Goal: Information Seeking & Learning: Find specific fact

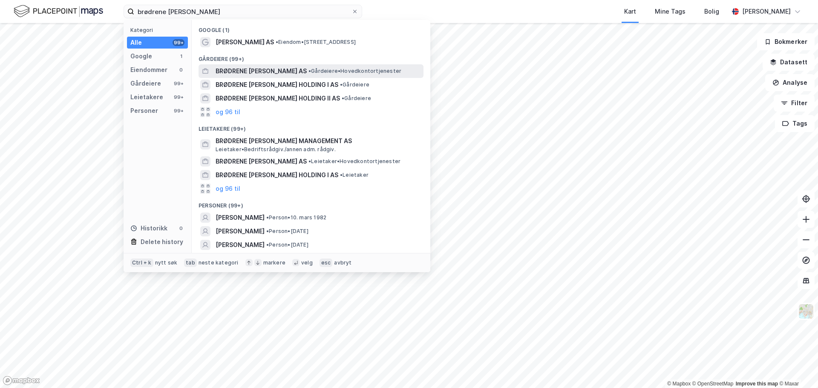
type input "brødrene [PERSON_NAME]"
click at [252, 69] on span "BRØDRENE [PERSON_NAME] AS" at bounding box center [260, 71] width 91 height 10
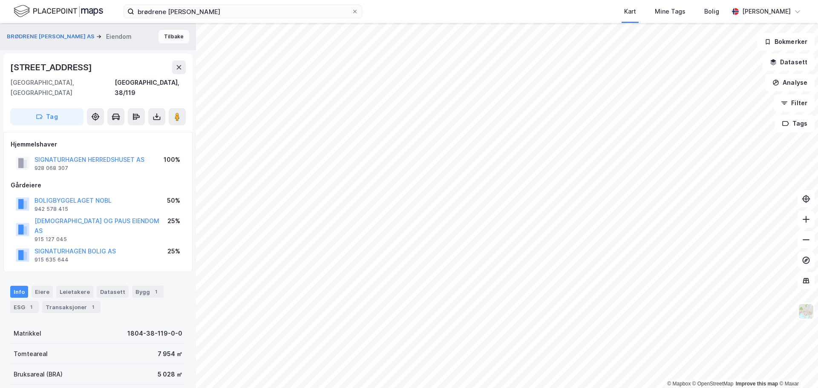
click at [169, 36] on button "Tilbake" at bounding box center [173, 37] width 31 height 14
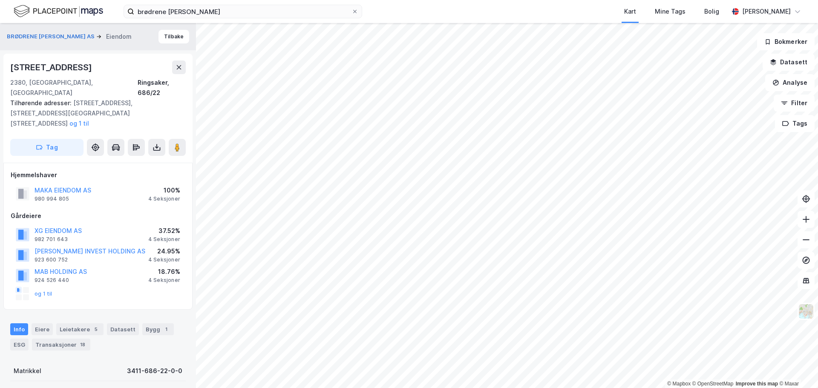
scroll to position [128, 0]
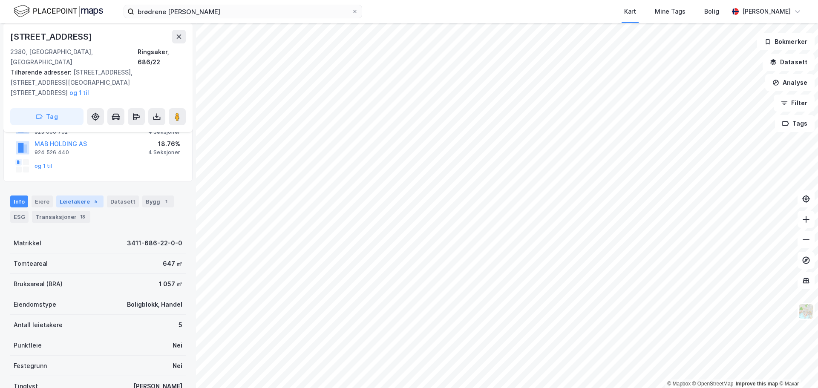
click at [81, 195] on div "Leietakere 5" at bounding box center [79, 201] width 47 height 12
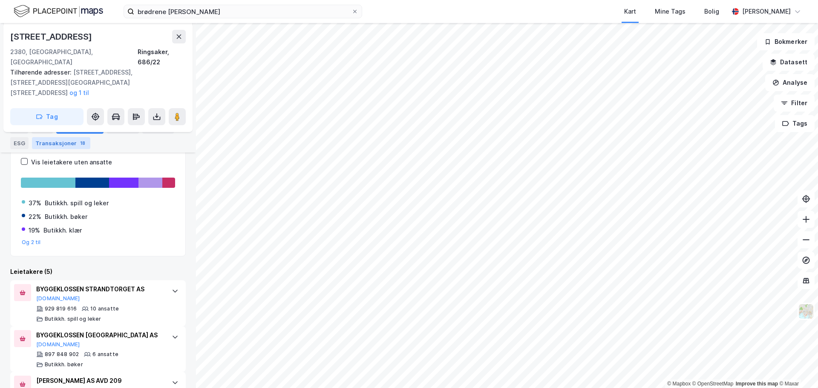
scroll to position [298, 0]
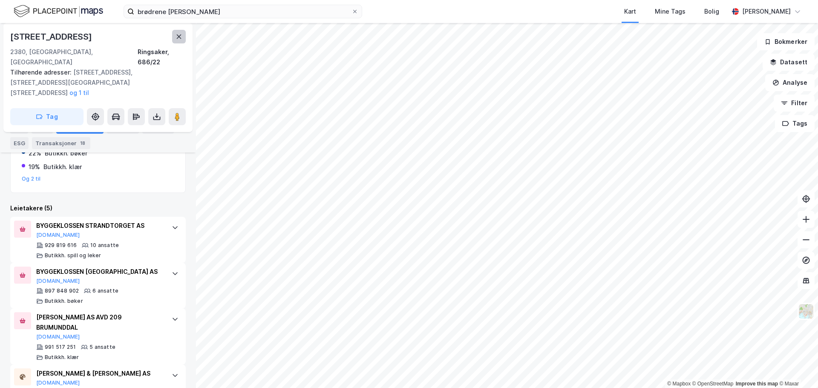
click at [179, 37] on icon at bounding box center [179, 36] width 5 height 4
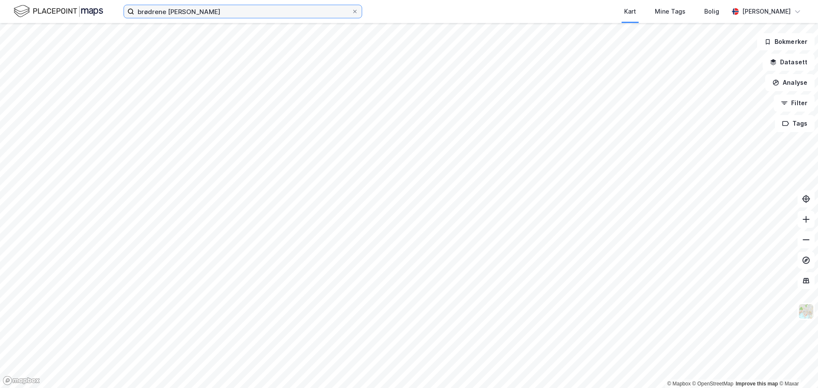
click at [235, 15] on input "brødrene [PERSON_NAME]" at bounding box center [242, 11] width 217 height 13
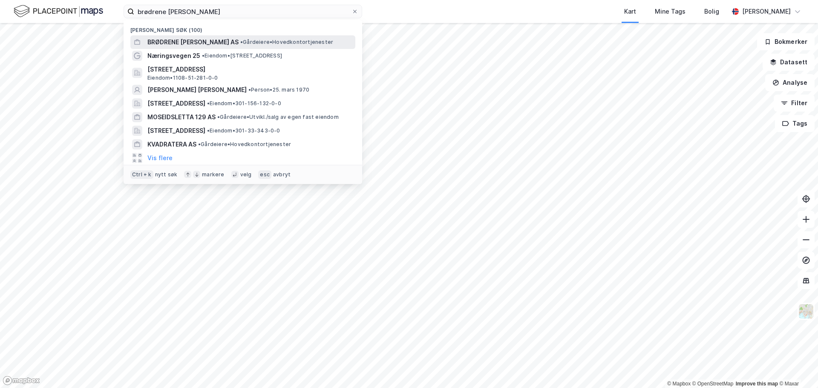
click at [240, 40] on span "• Gårdeiere • Hovedkontortjenester" at bounding box center [286, 42] width 93 height 7
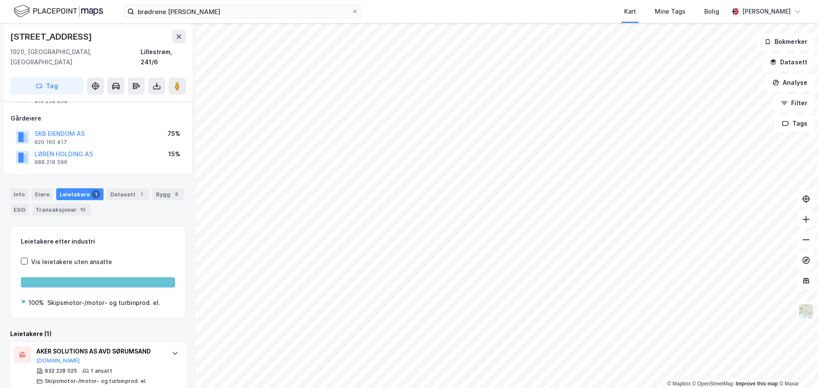
scroll to position [67, 0]
click at [60, 203] on div "Transaksjoner 10" at bounding box center [61, 209] width 59 height 12
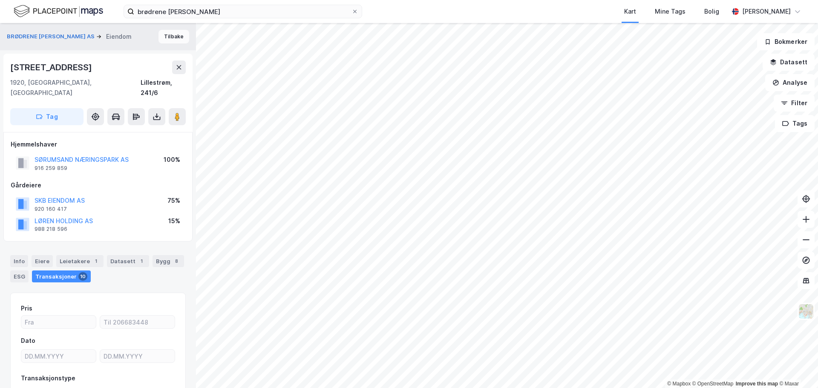
click at [169, 35] on button "Tilbake" at bounding box center [173, 37] width 31 height 14
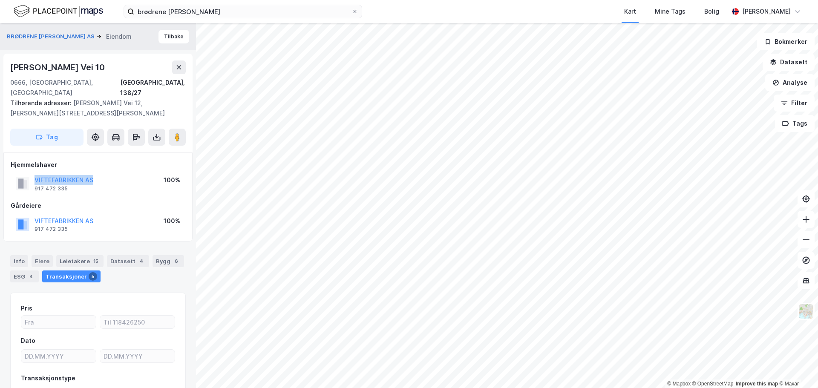
drag, startPoint x: 98, startPoint y: 169, endPoint x: 28, endPoint y: 170, distance: 69.9
click at [28, 173] on div "VIFTEFABRIKKEN AS 917 472 335 100%" at bounding box center [98, 183] width 175 height 20
copy button "VIFTEFABRIKKEN AS"
